Goal: Transaction & Acquisition: Purchase product/service

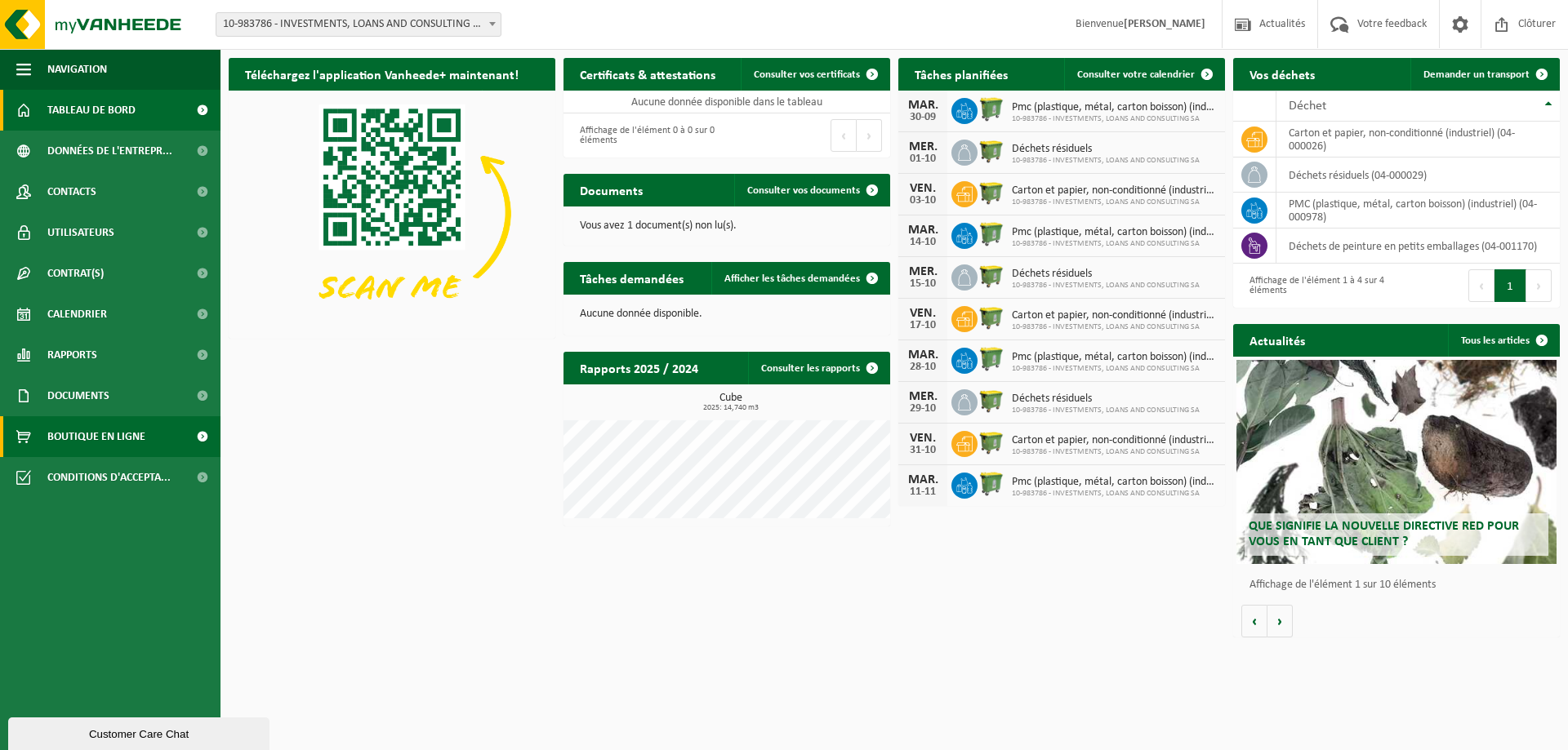
click at [81, 429] on span "Boutique en ligne" at bounding box center [96, 437] width 98 height 41
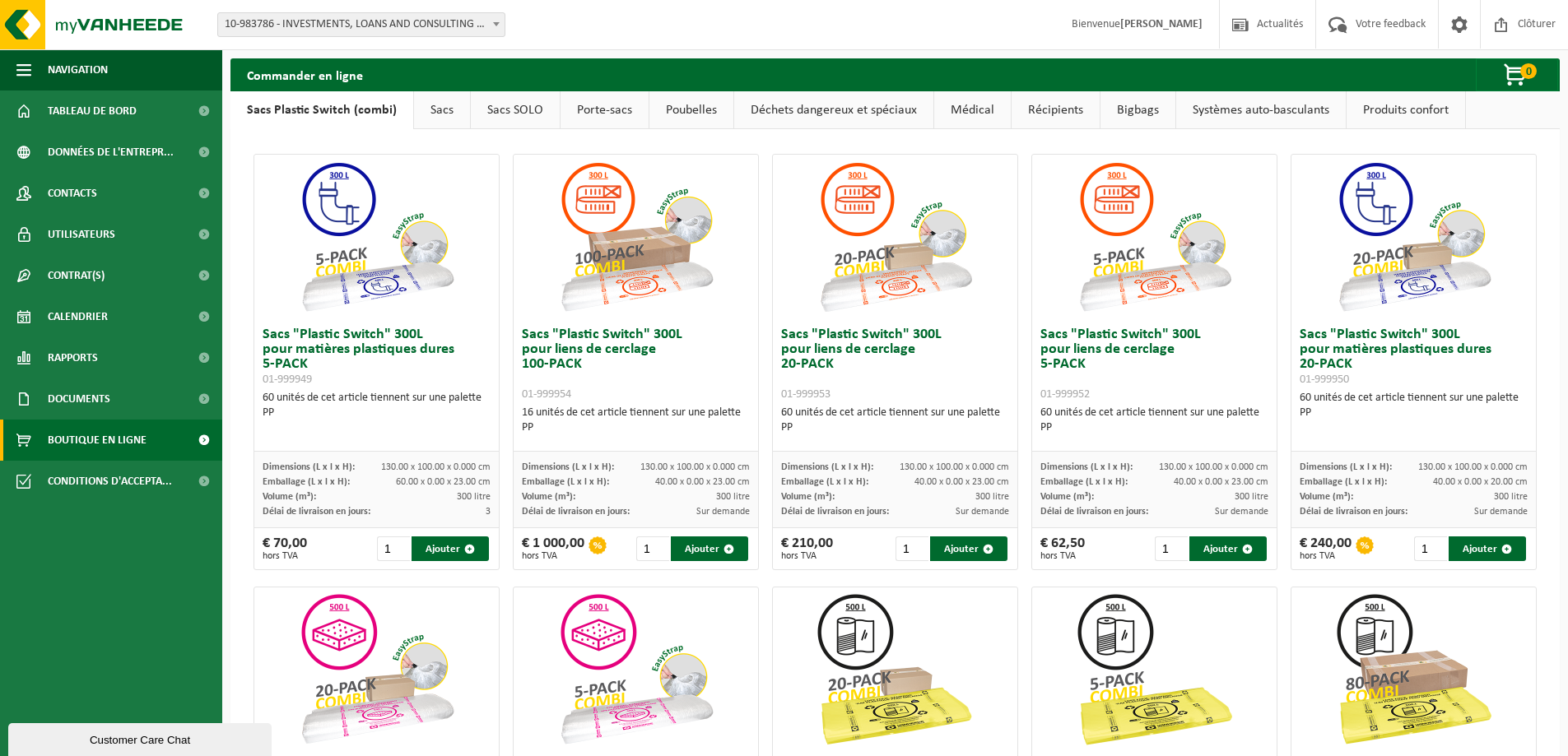
click at [439, 111] on link "Sacs" at bounding box center [442, 111] width 56 height 38
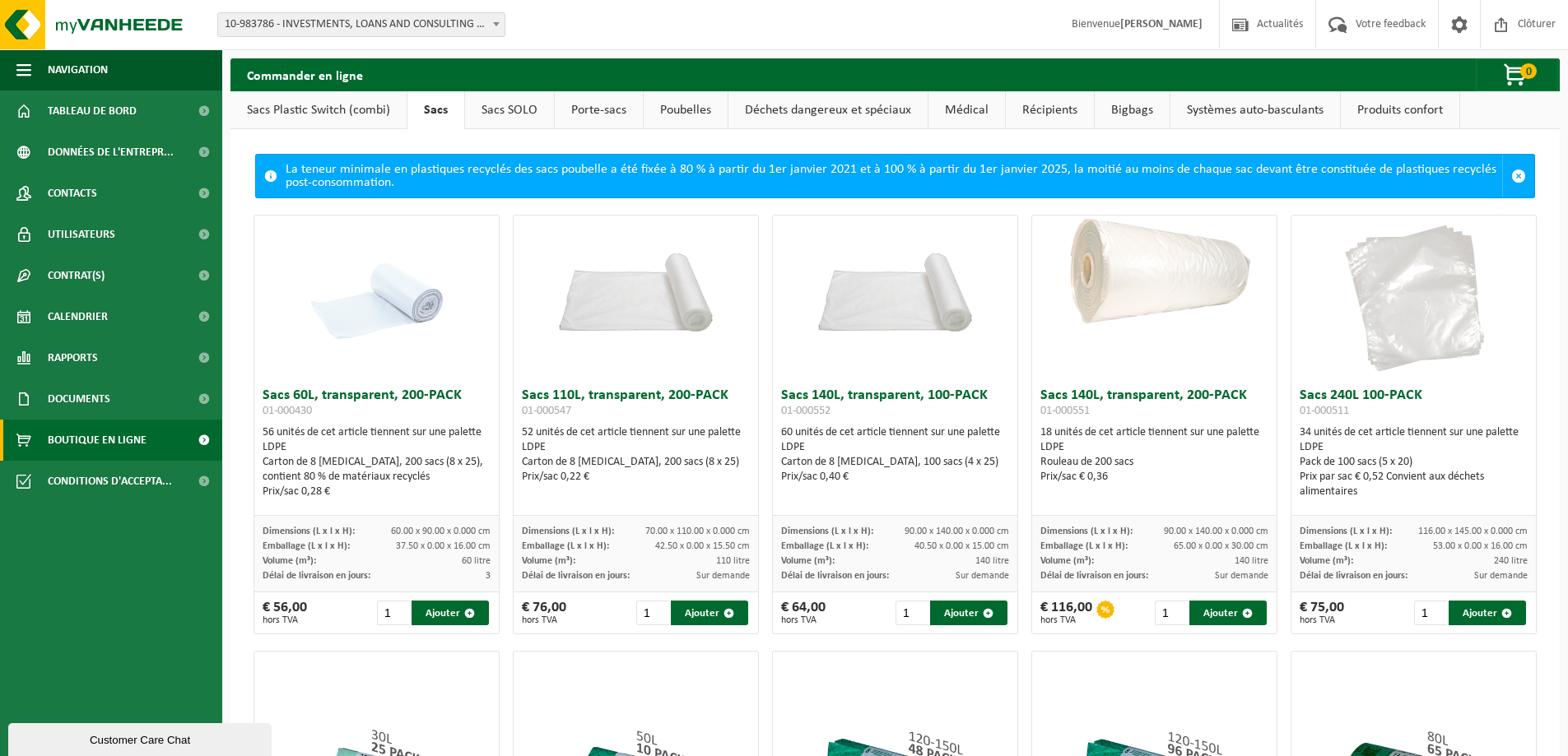
click at [500, 109] on link "Sacs SOLO" at bounding box center [509, 111] width 89 height 38
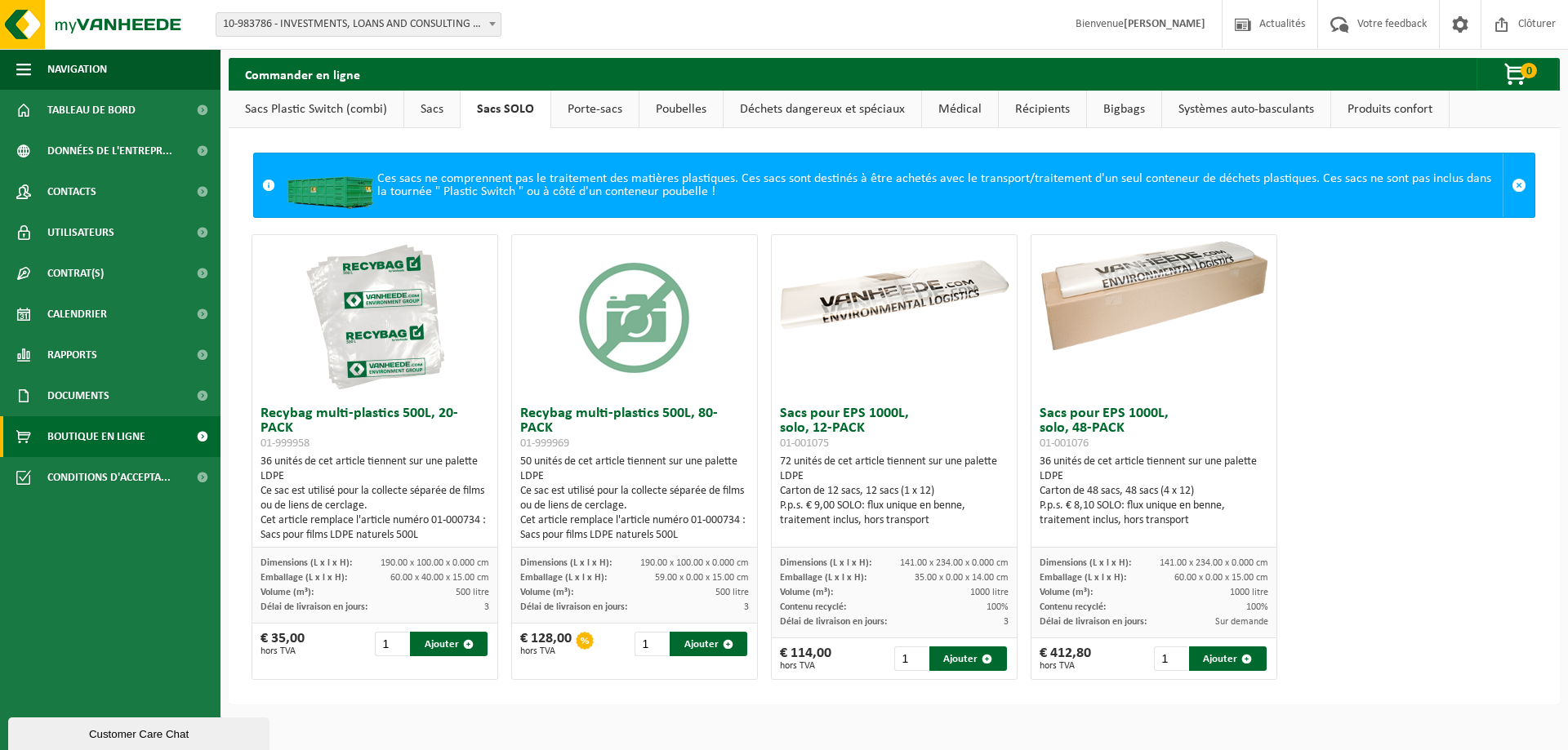
click at [577, 112] on link "Porte-sacs" at bounding box center [595, 110] width 88 height 38
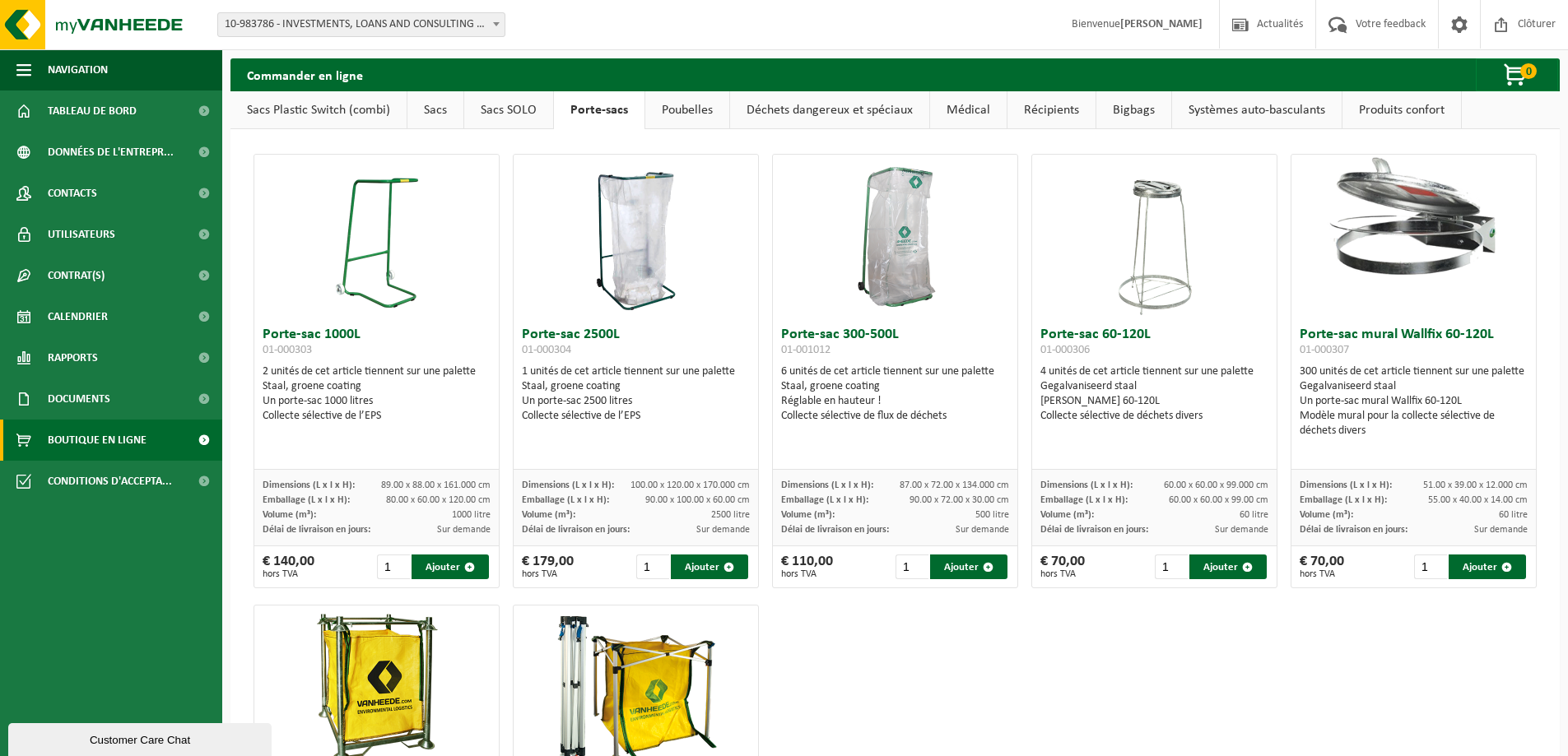
click at [697, 104] on link "Poubelles" at bounding box center [687, 111] width 84 height 38
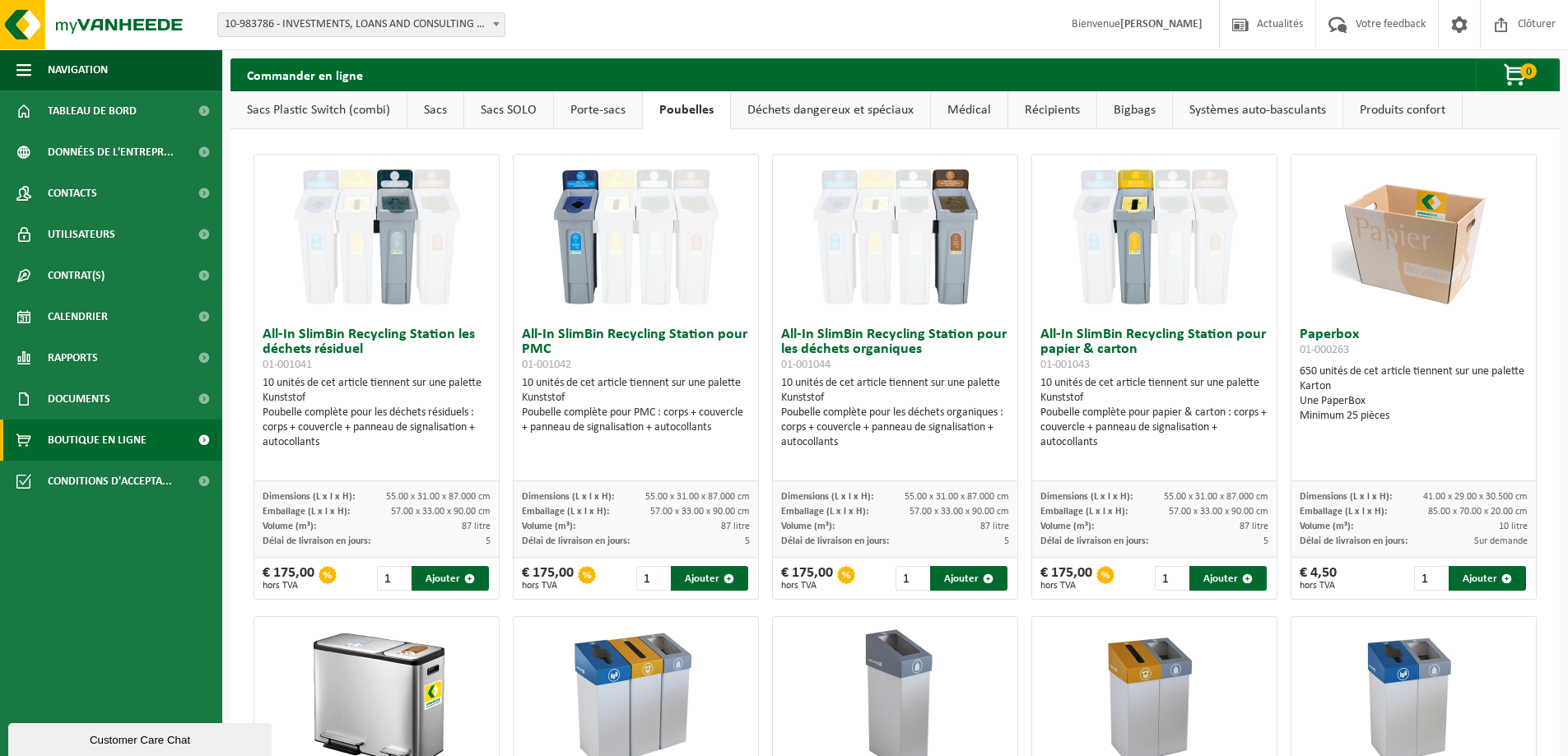
click at [788, 119] on link "Déchets dangereux et spéciaux" at bounding box center [830, 111] width 199 height 38
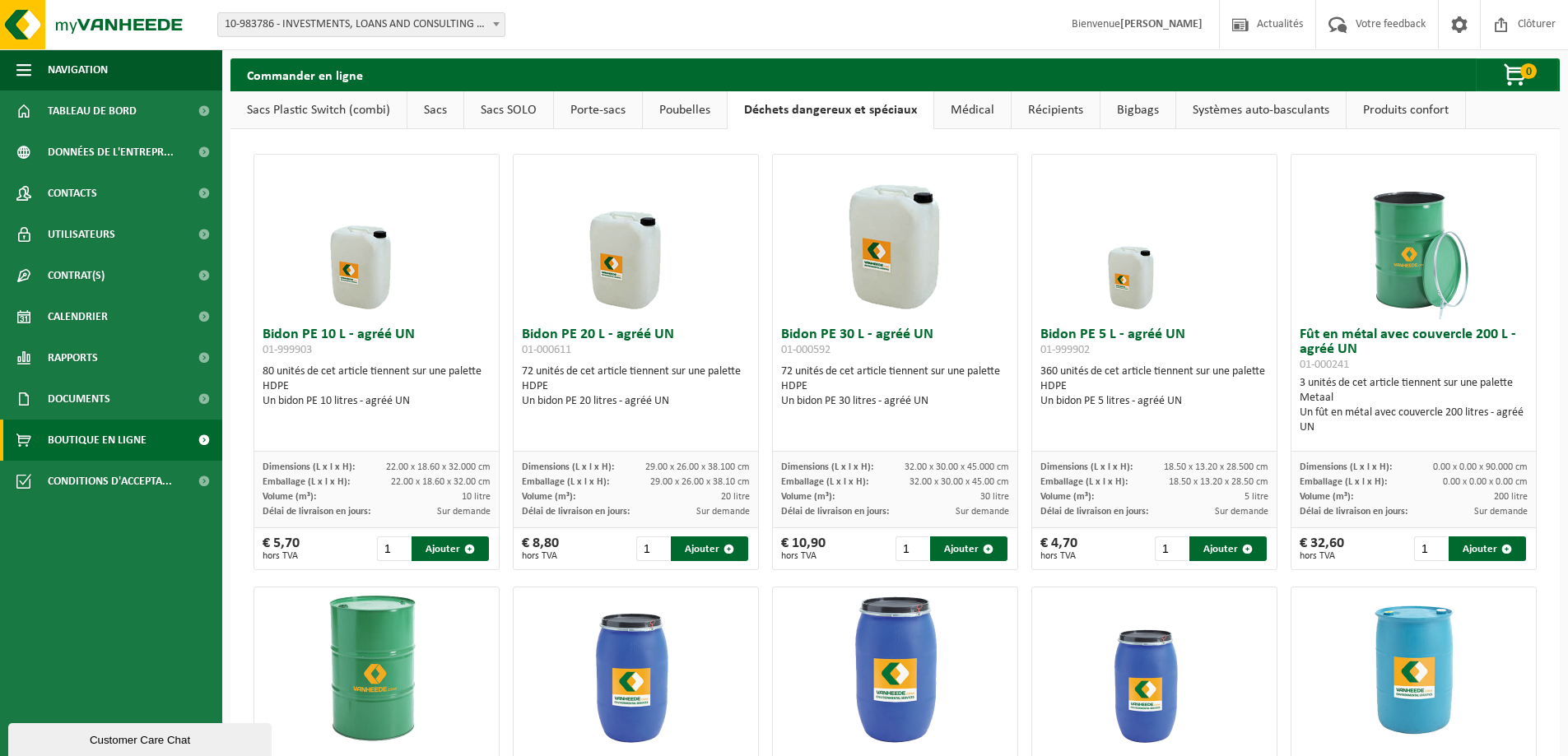
click at [1129, 117] on link "Bigbags" at bounding box center [1138, 111] width 75 height 38
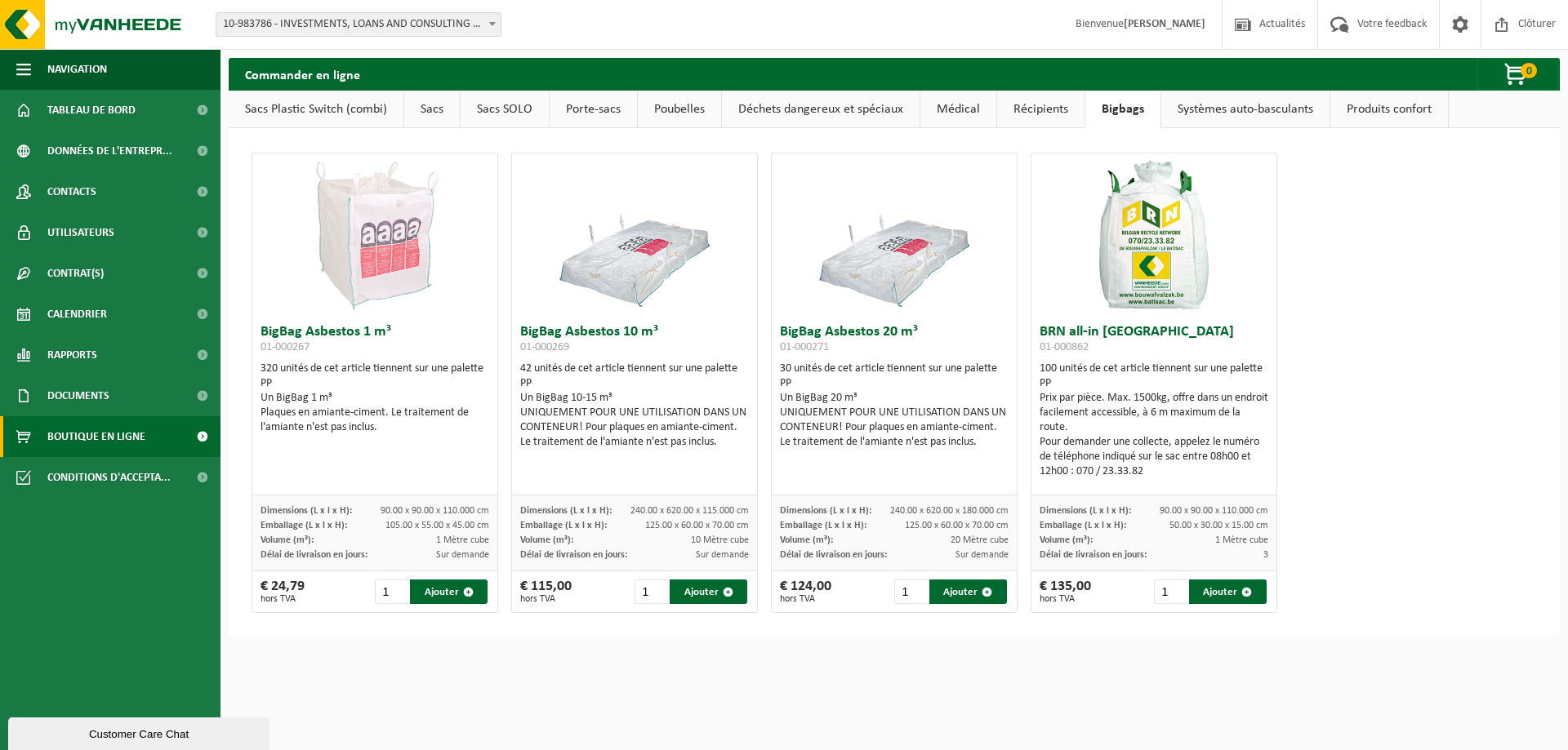
click at [1397, 108] on link "Produits confort" at bounding box center [1389, 110] width 118 height 38
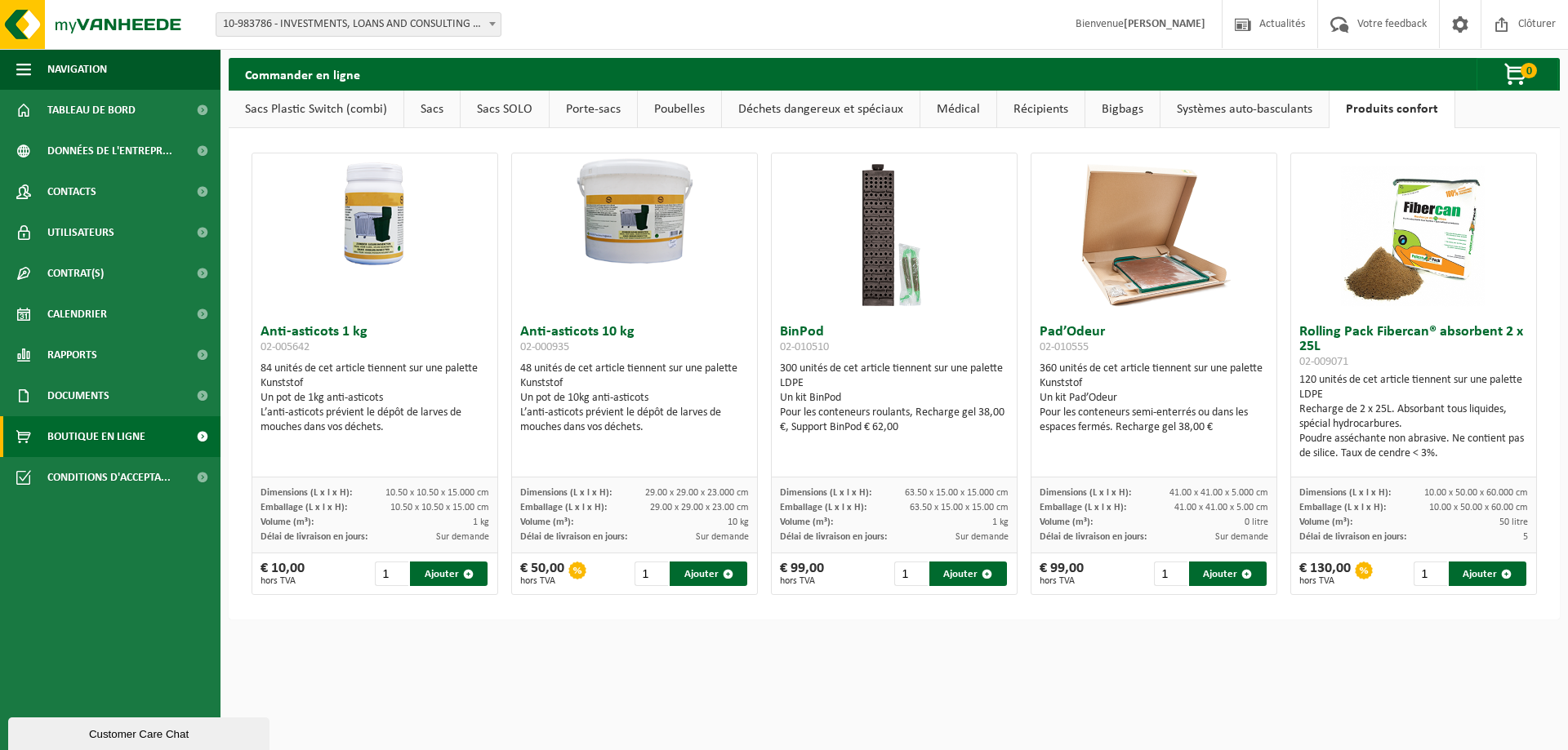
click at [526, 109] on link "Sacs SOLO" at bounding box center [505, 110] width 88 height 38
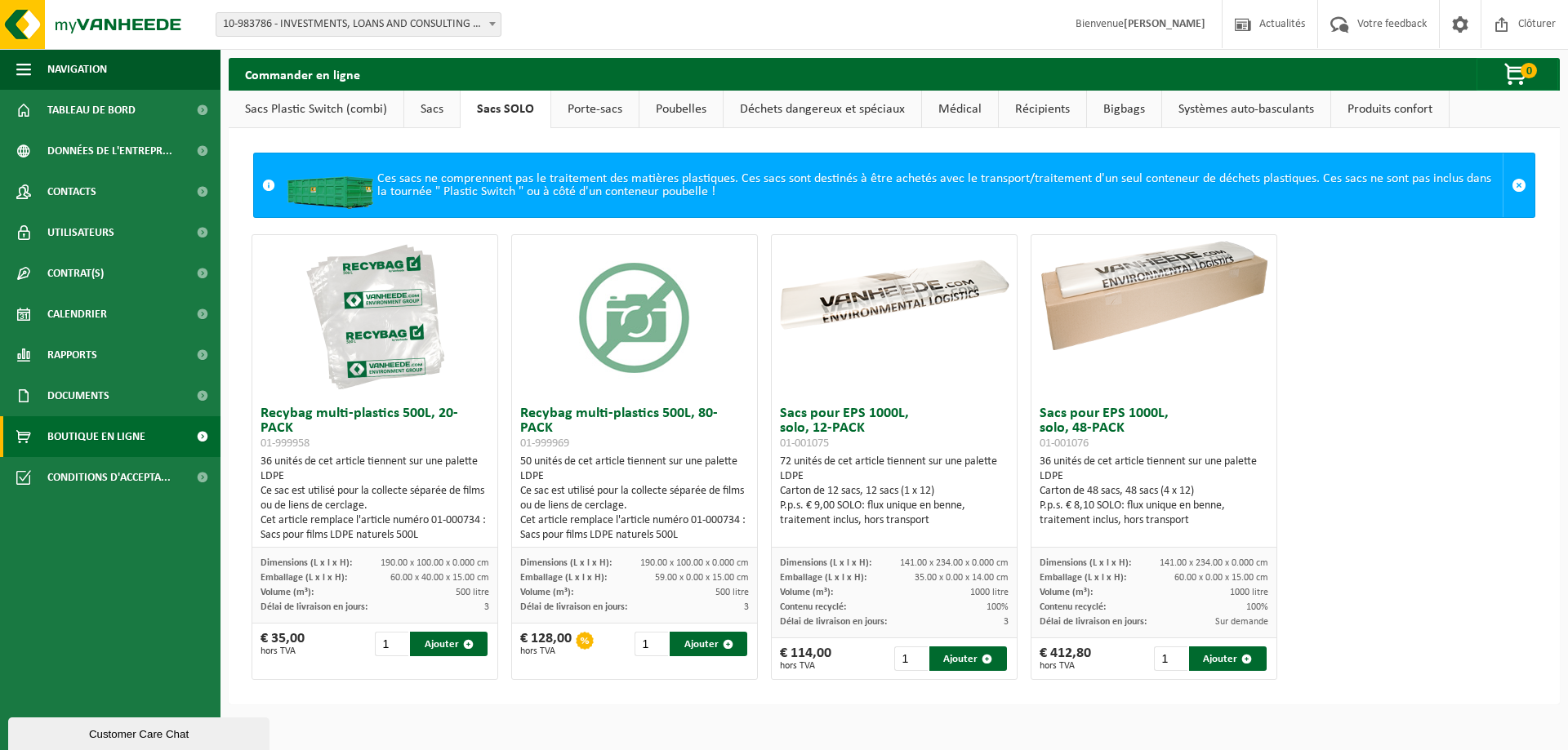
click at [600, 110] on link "Porte-sacs" at bounding box center [595, 110] width 88 height 38
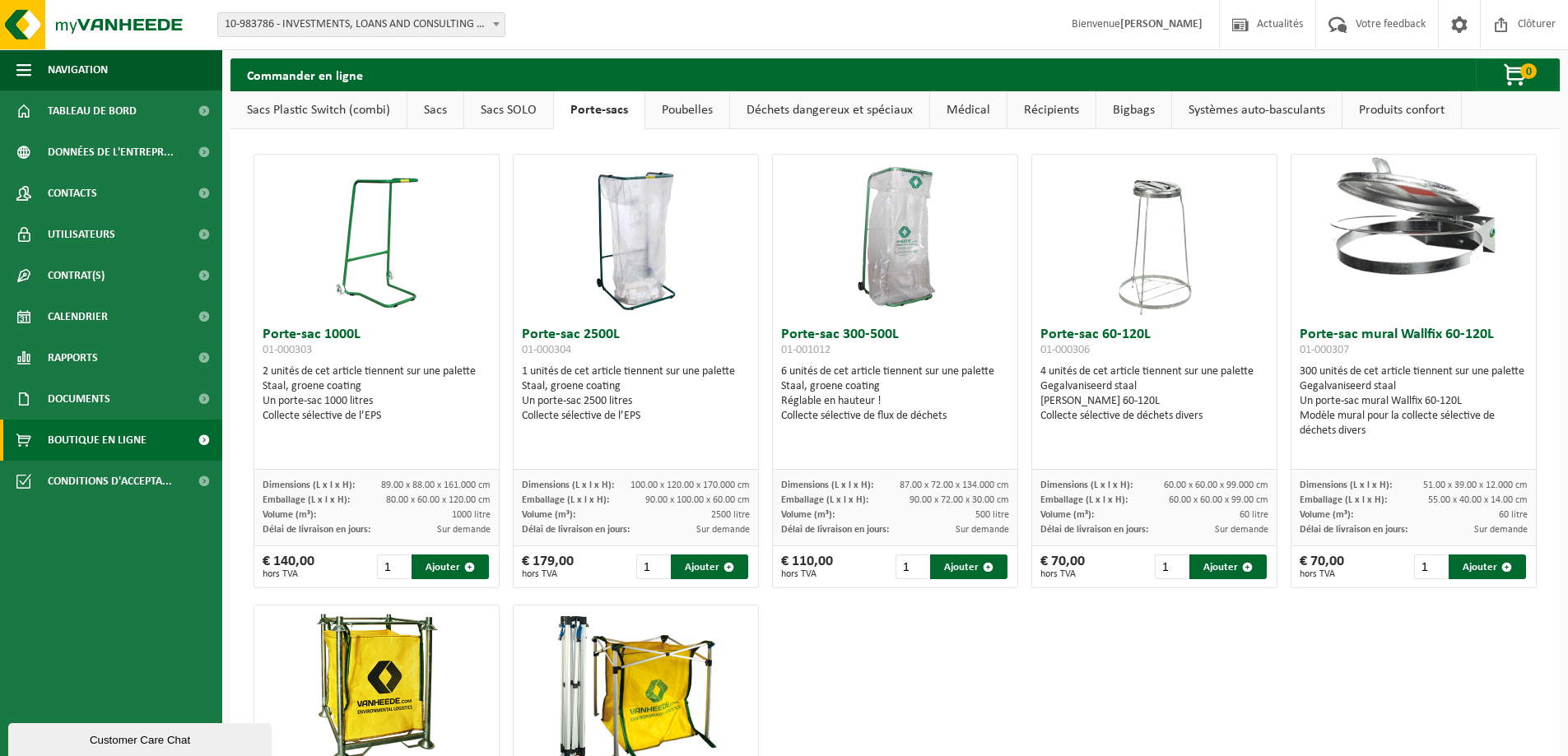
click at [722, 102] on link "Poubelles" at bounding box center [687, 111] width 84 height 38
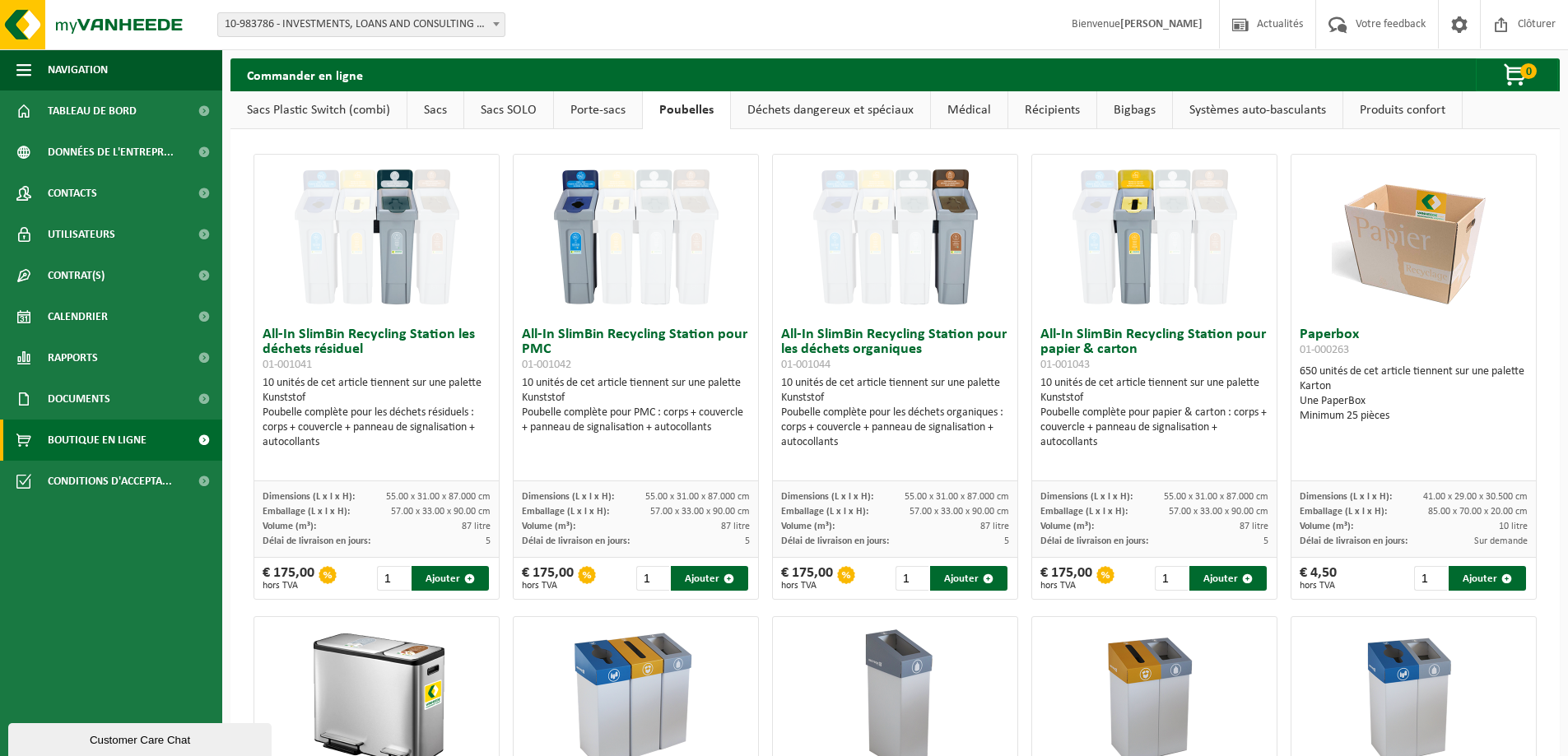
click at [795, 112] on link "Déchets dangereux et spéciaux" at bounding box center [830, 111] width 199 height 38
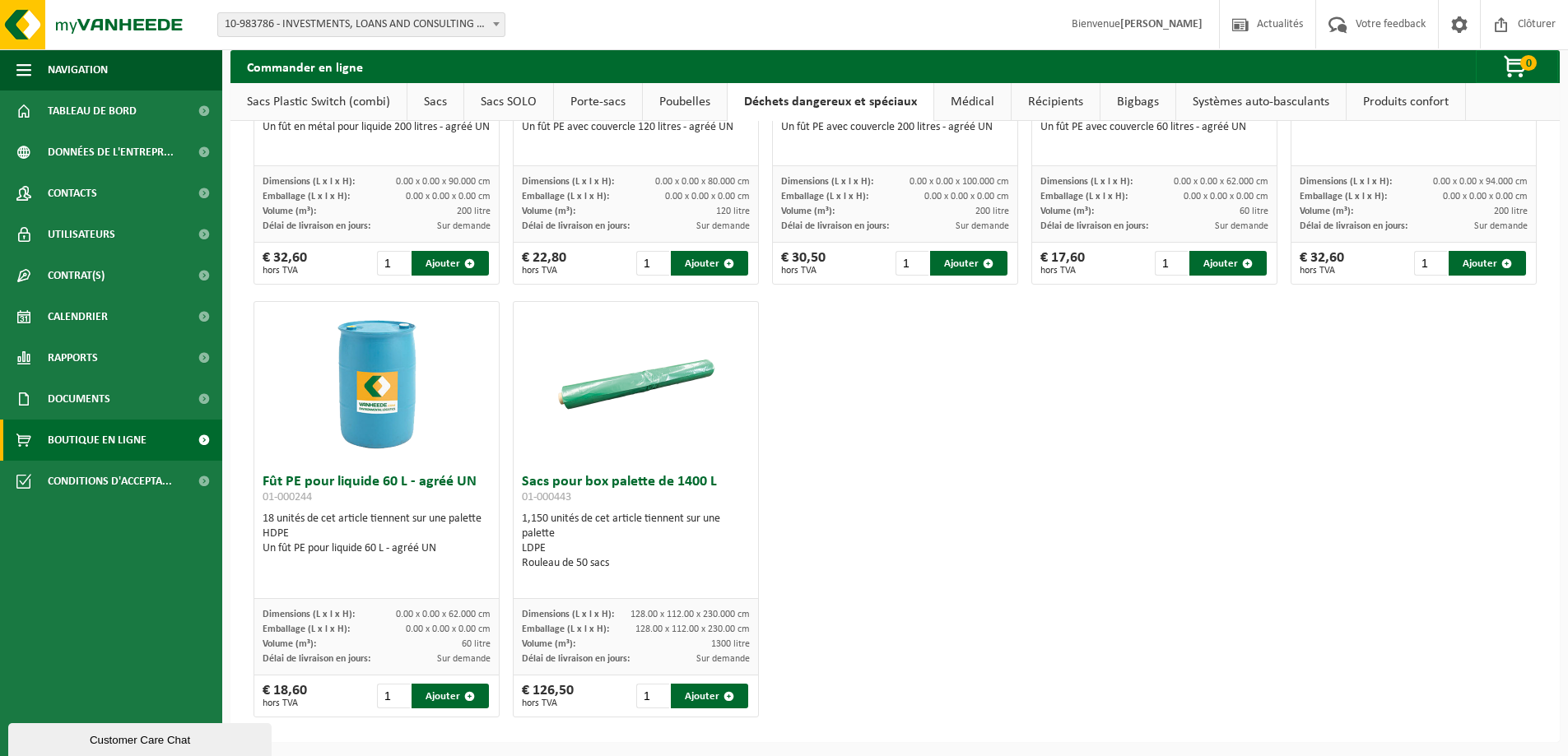
scroll to position [721, 0]
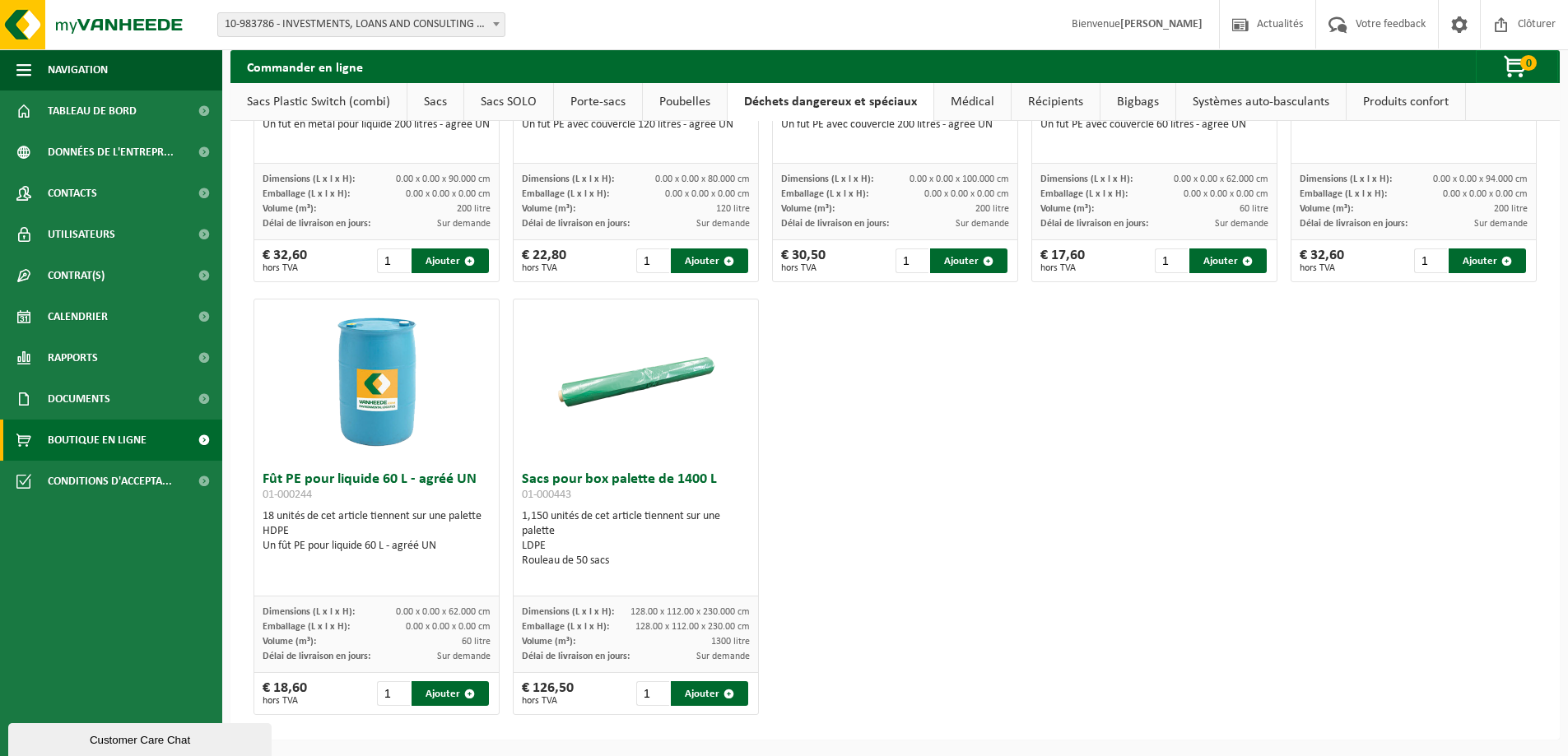
click at [1061, 105] on link "Récipients" at bounding box center [1056, 102] width 88 height 38
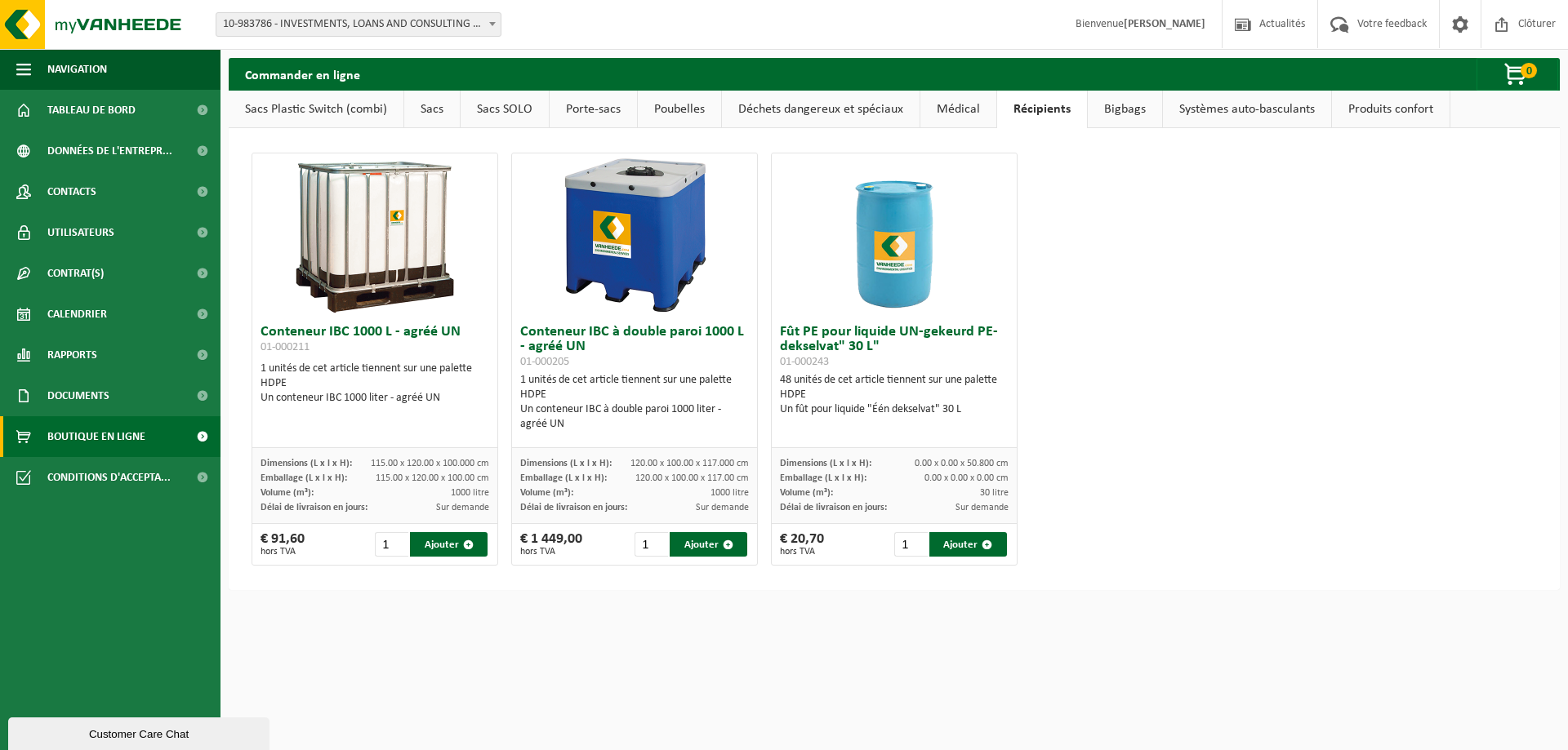
click at [1134, 108] on link "Bigbags" at bounding box center [1124, 110] width 74 height 38
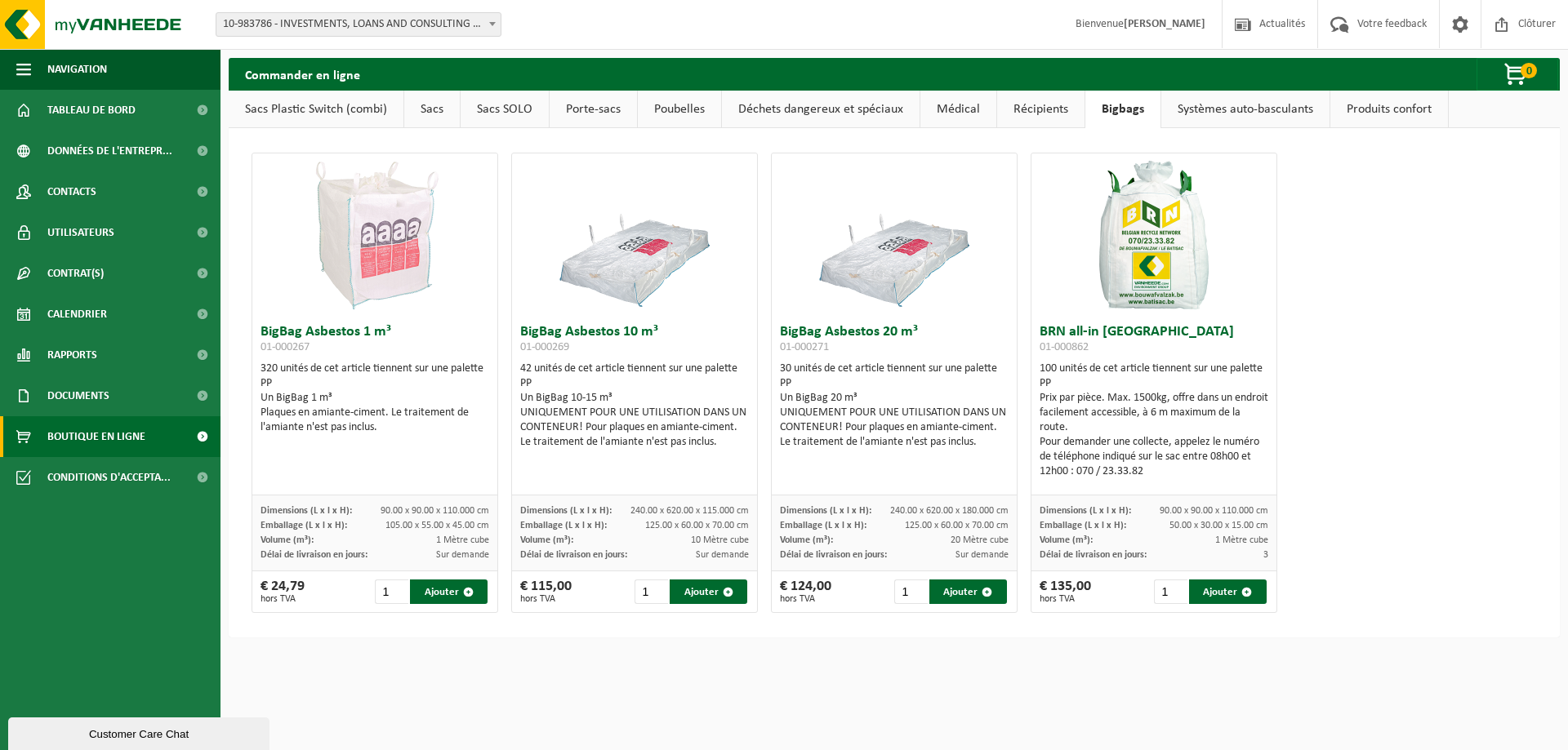
click at [1269, 108] on link "Systèmes auto-basculants" at bounding box center [1246, 110] width 168 height 38
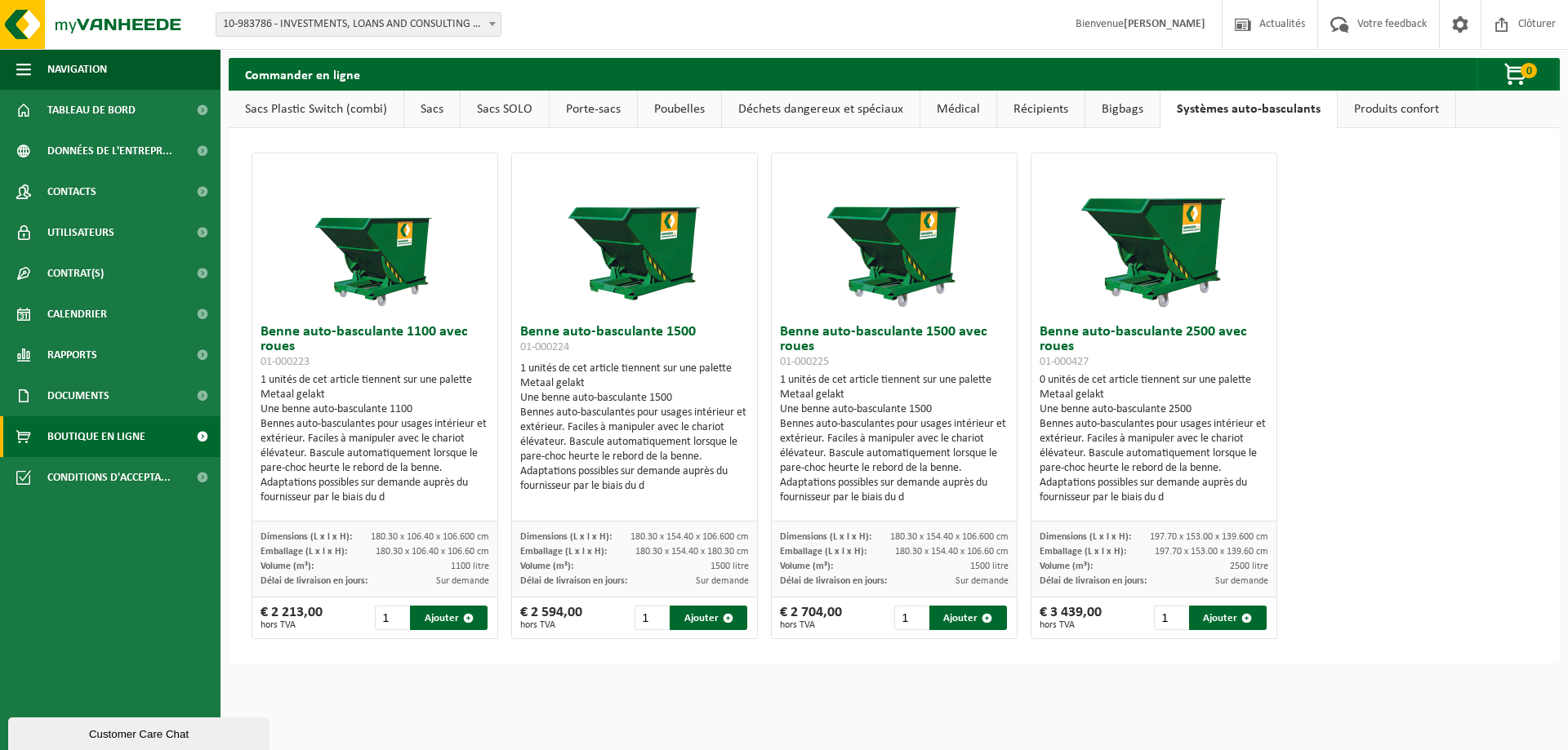
click at [1389, 112] on link "Produits confort" at bounding box center [1397, 110] width 118 height 38
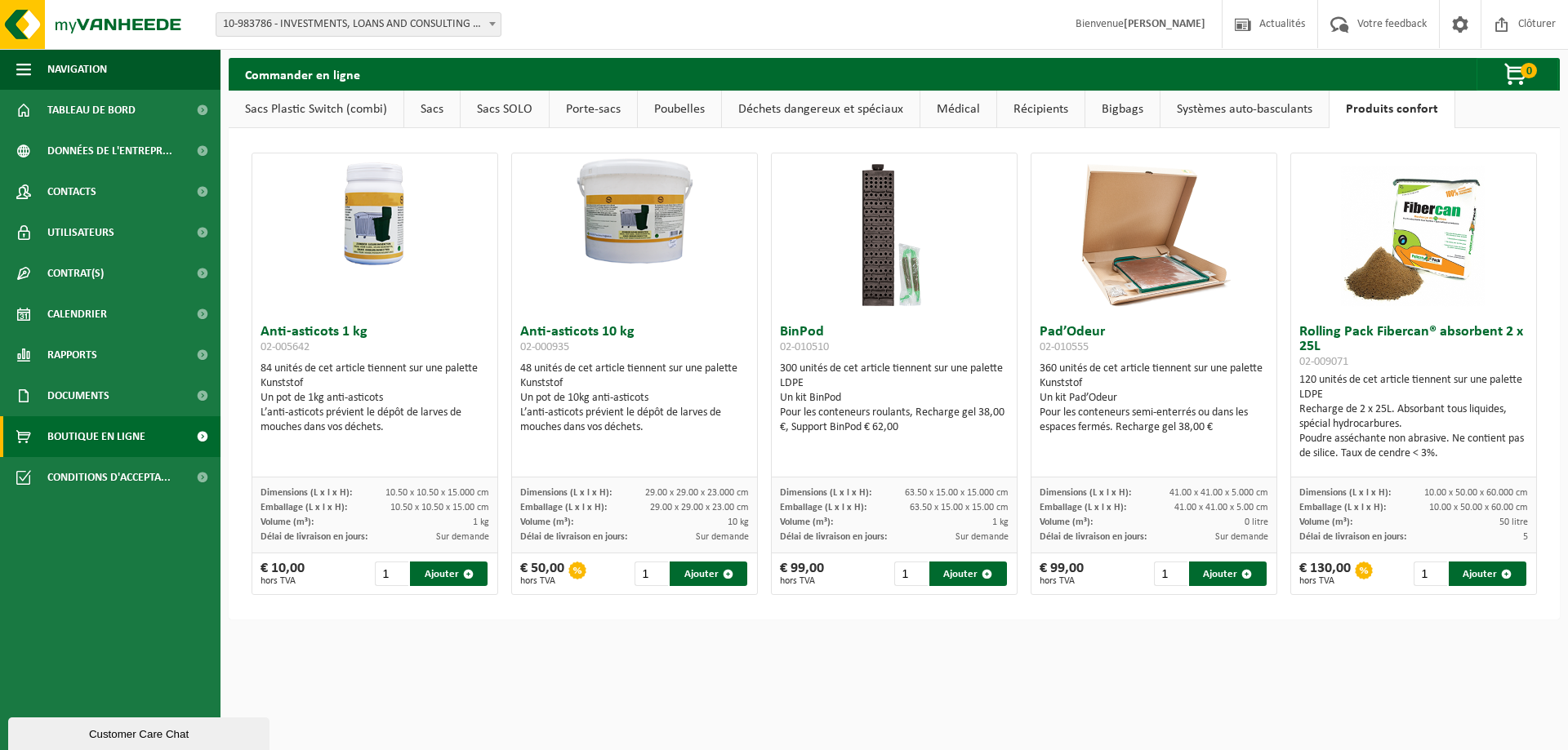
click at [257, 111] on link "Sacs Plastic Switch (combi)" at bounding box center [316, 110] width 175 height 38
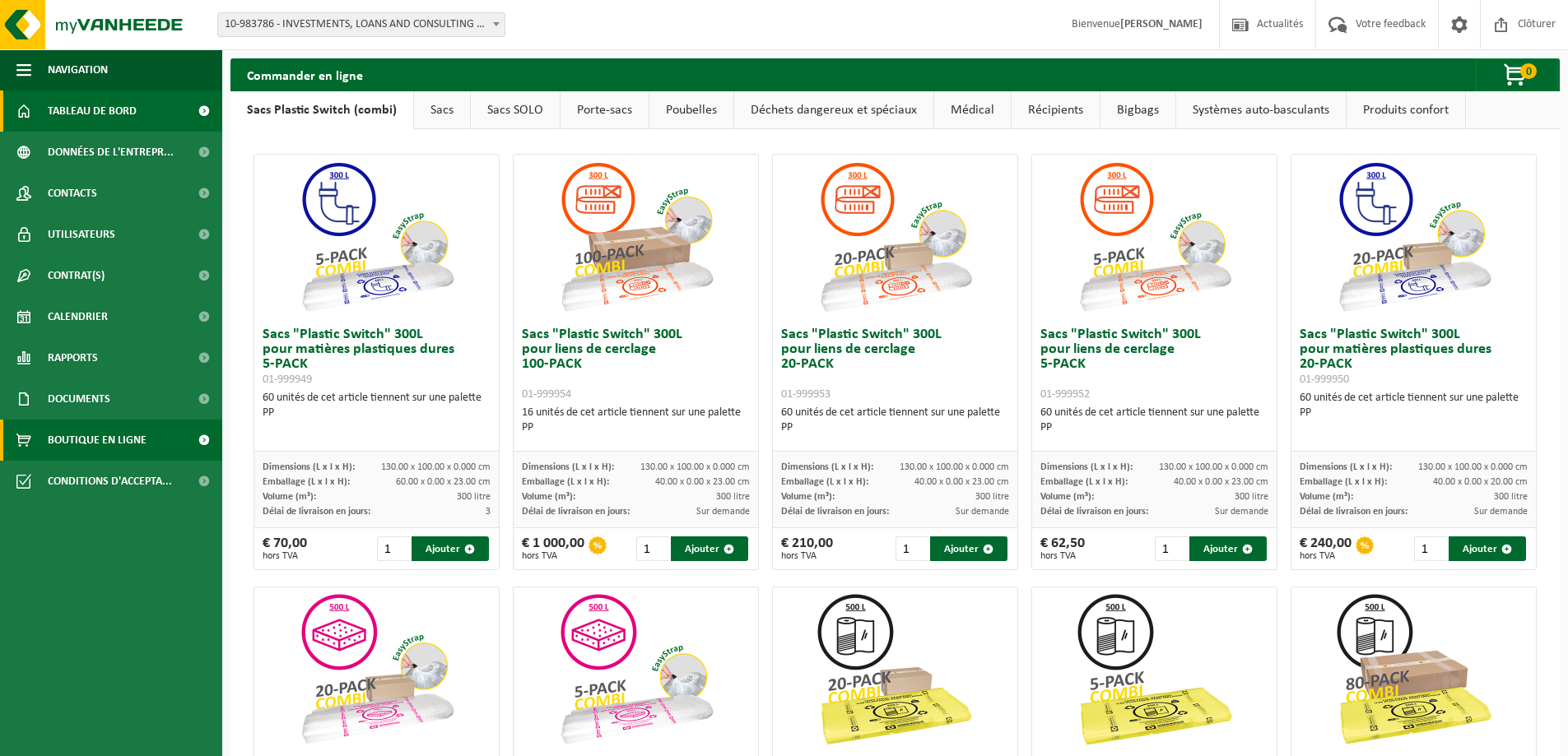
click at [81, 106] on span "Tableau de bord" at bounding box center [92, 112] width 89 height 41
